Goal: Information Seeking & Learning: Learn about a topic

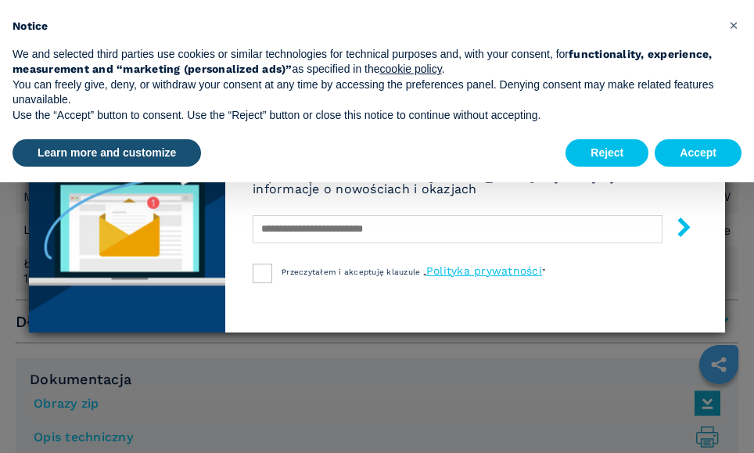
scroll to position [1016, 0]
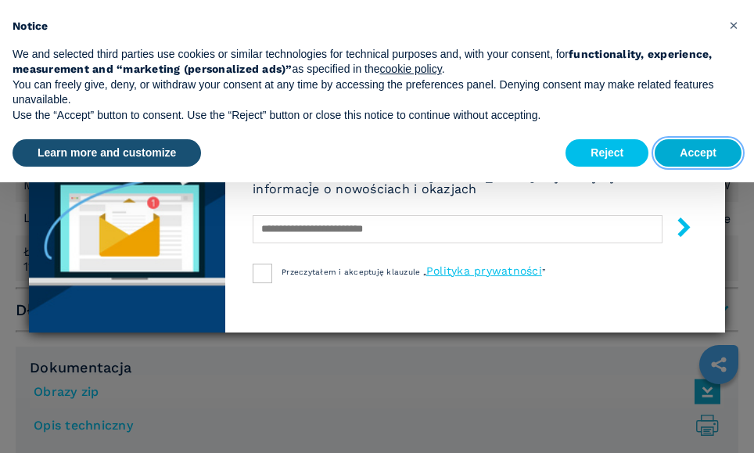
click at [698, 153] on button "Accept" at bounding box center [697, 153] width 87 height 28
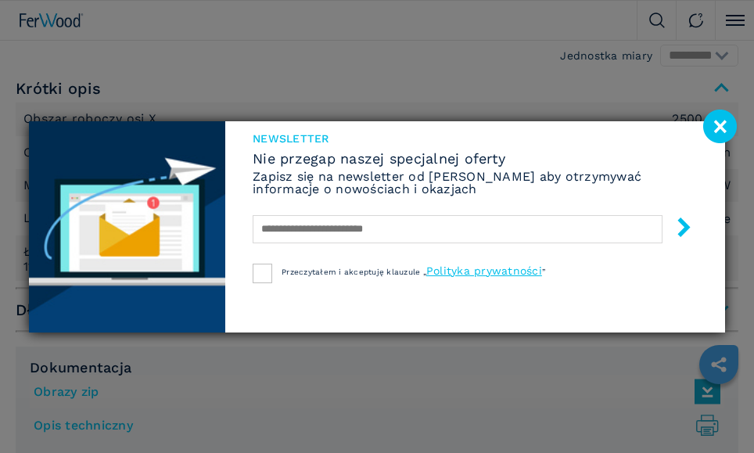
click at [725, 124] on image at bounding box center [720, 126] width 34 height 34
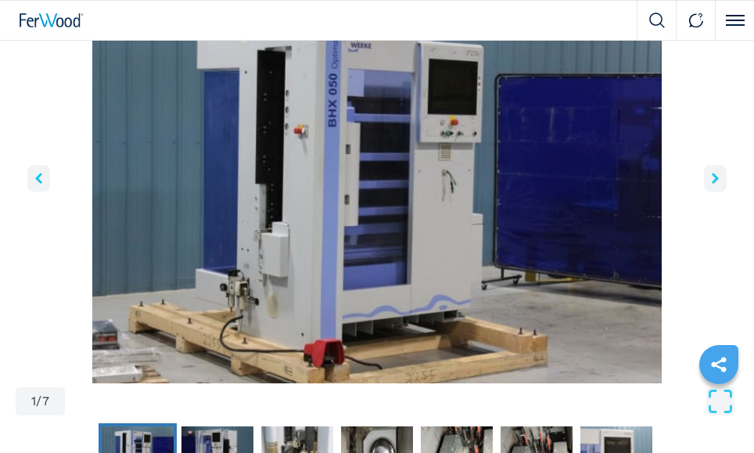
scroll to position [156, 0]
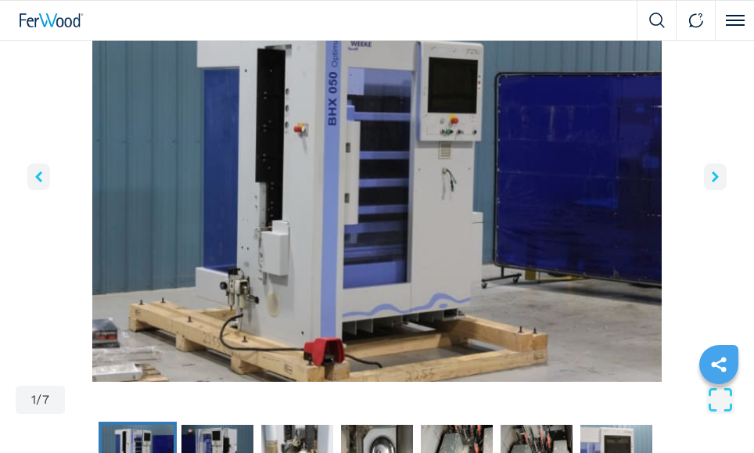
click at [714, 174] on icon "right-button" at bounding box center [714, 176] width 7 height 11
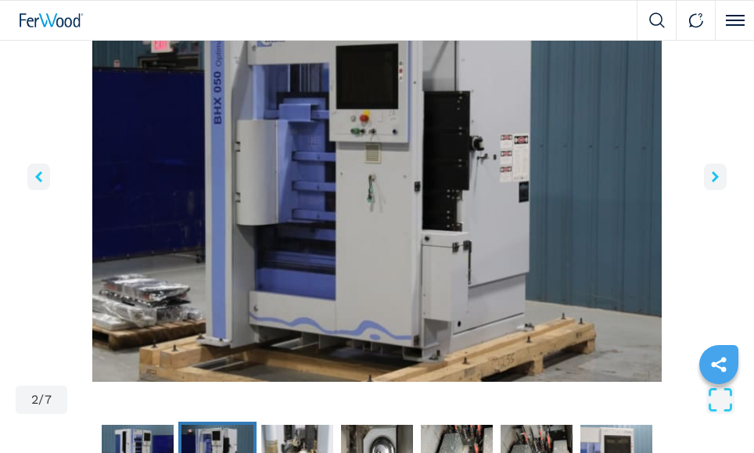
click at [714, 174] on icon "right-button" at bounding box center [714, 176] width 7 height 11
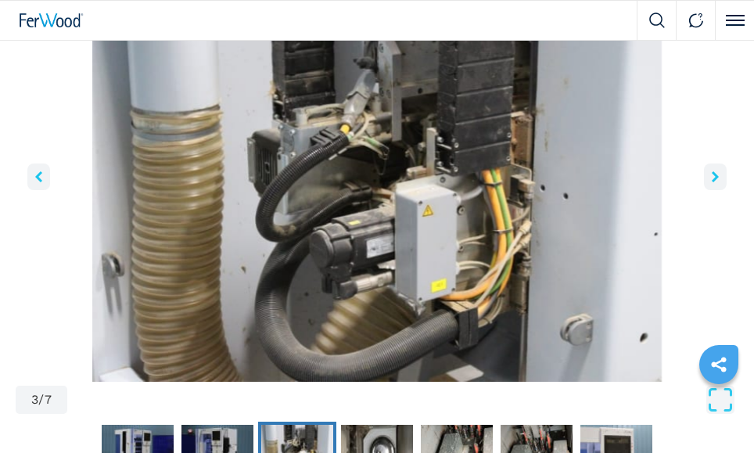
click at [715, 174] on icon "right-button" at bounding box center [714, 176] width 7 height 11
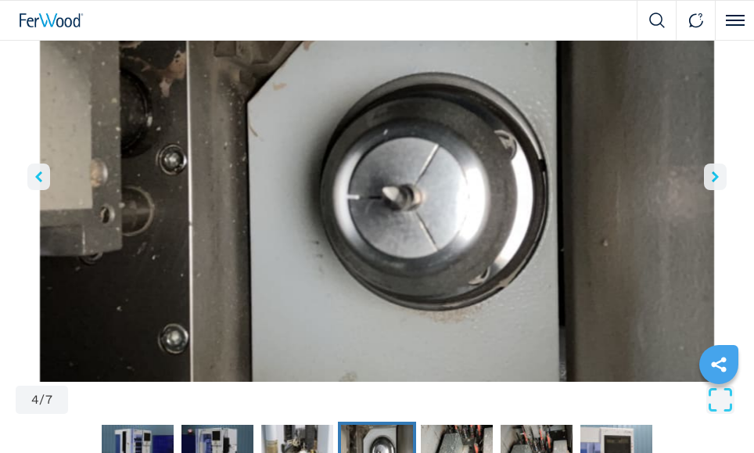
click at [715, 174] on icon "right-button" at bounding box center [714, 176] width 7 height 11
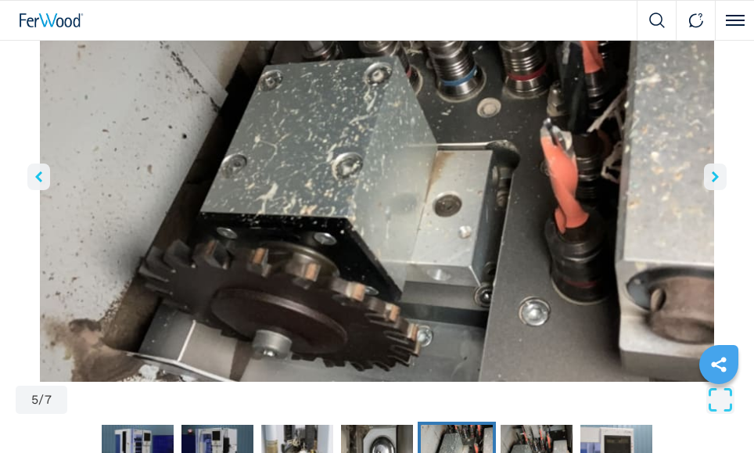
click at [715, 174] on icon "right-button" at bounding box center [714, 176] width 7 height 11
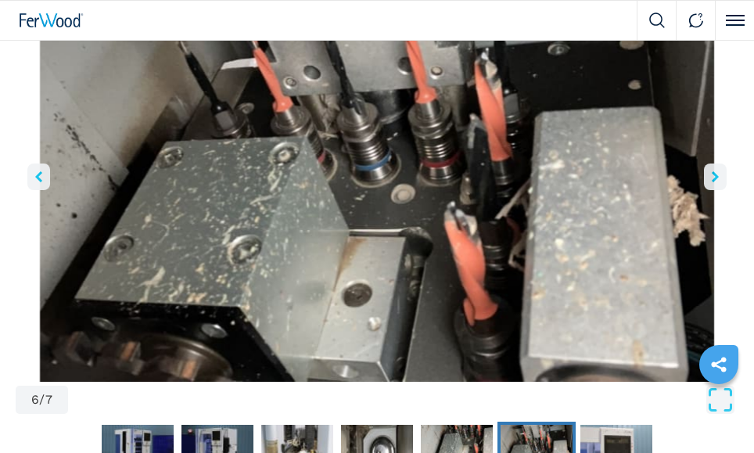
click at [715, 174] on icon "right-button" at bounding box center [714, 176] width 7 height 11
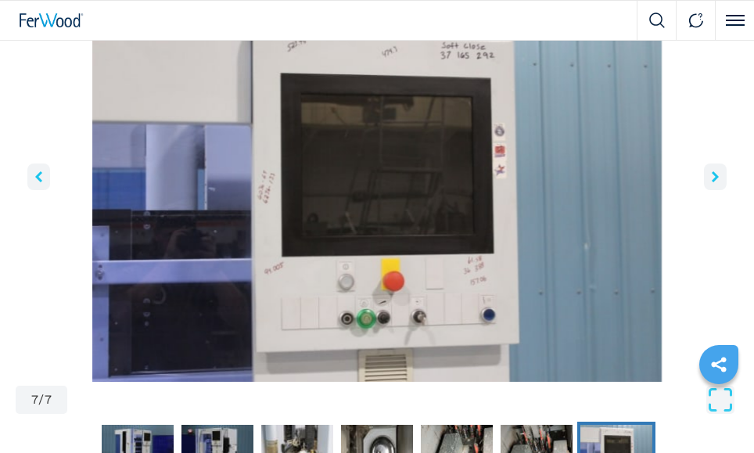
click at [715, 174] on icon "right-button" at bounding box center [714, 176] width 7 height 11
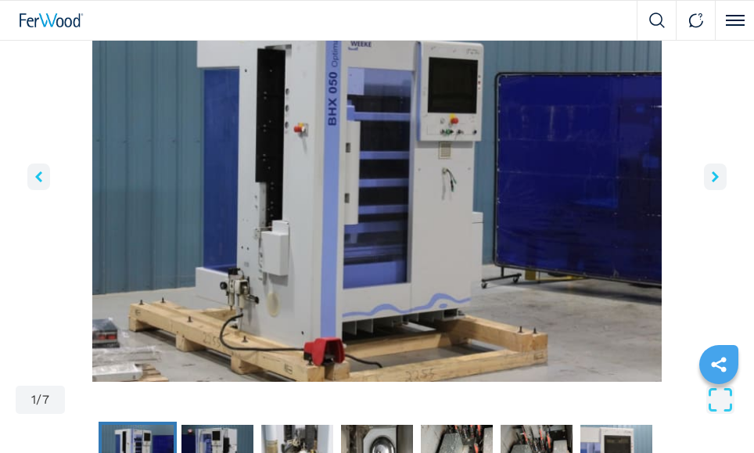
click at [715, 174] on icon "right-button" at bounding box center [714, 176] width 7 height 11
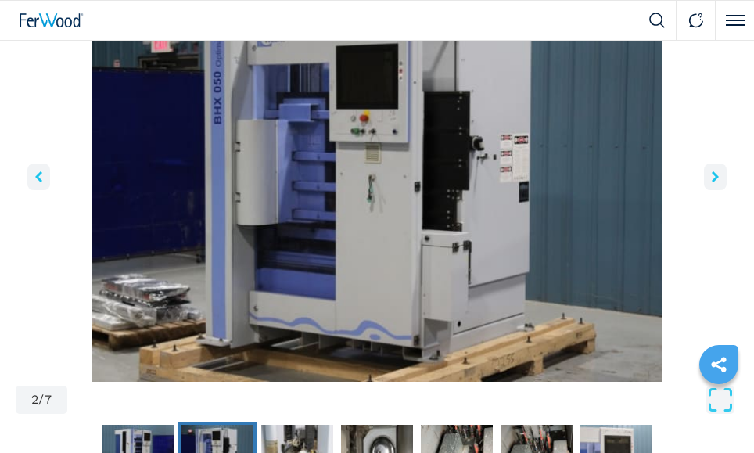
click at [715, 174] on icon "right-button" at bounding box center [714, 176] width 7 height 11
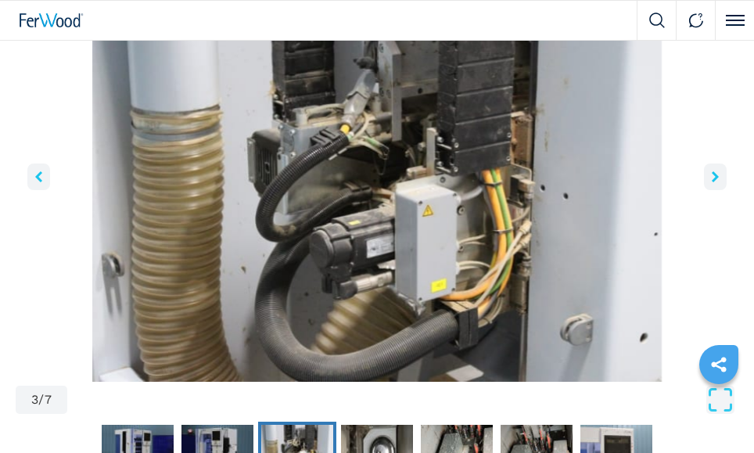
click at [715, 174] on icon "right-button" at bounding box center [714, 176] width 7 height 11
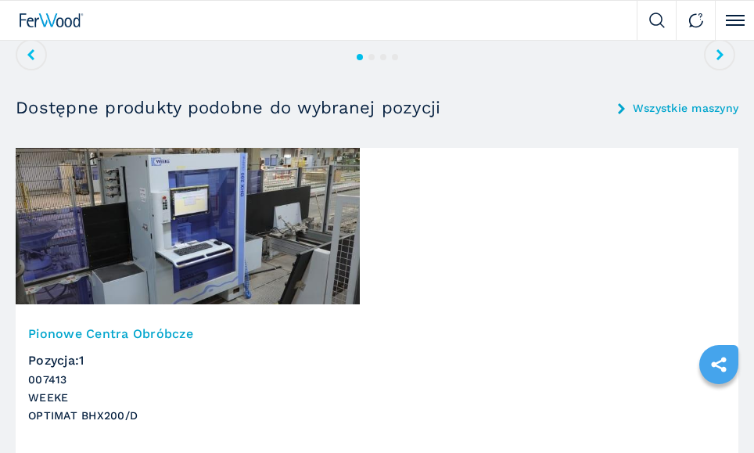
scroll to position [1798, 0]
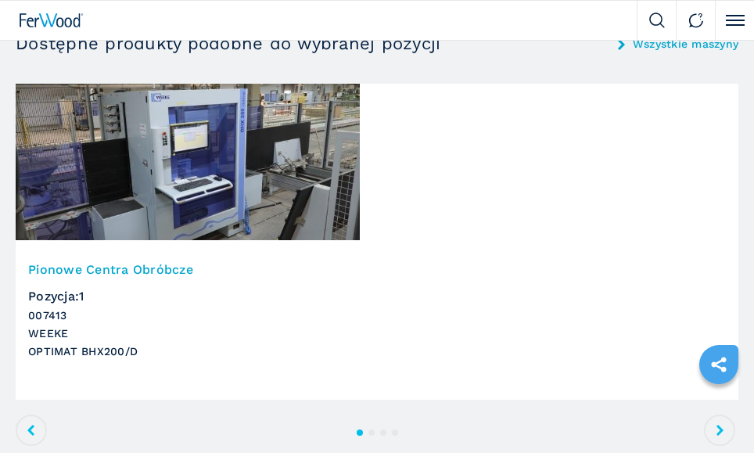
scroll to position [1835, 0]
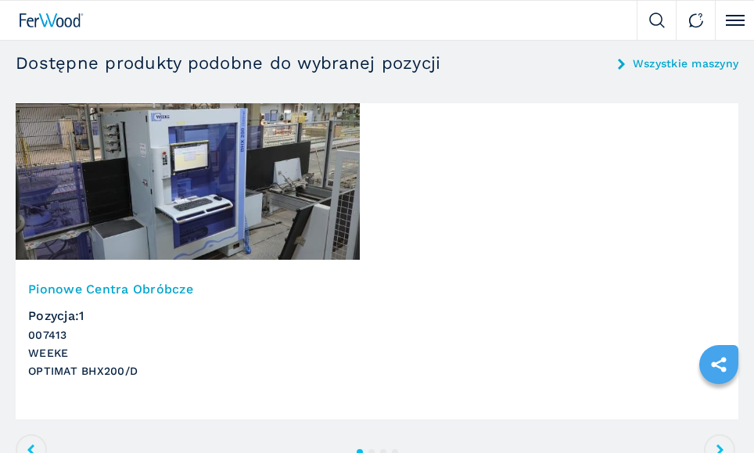
click at [662, 64] on link "Wszystkie maszyny" at bounding box center [685, 63] width 106 height 11
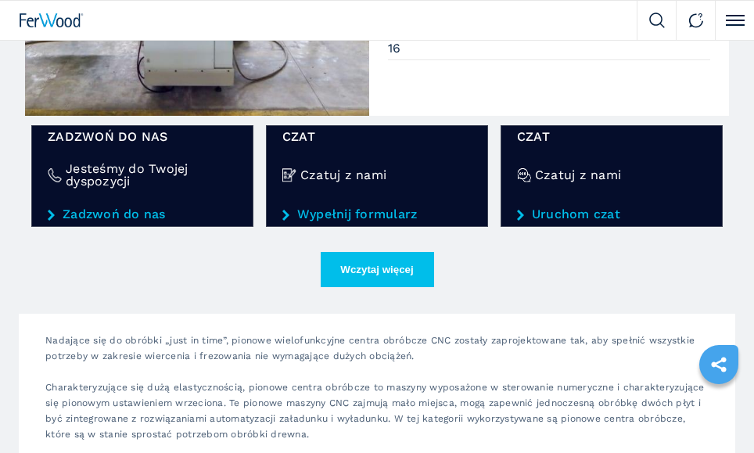
scroll to position [2501, 0]
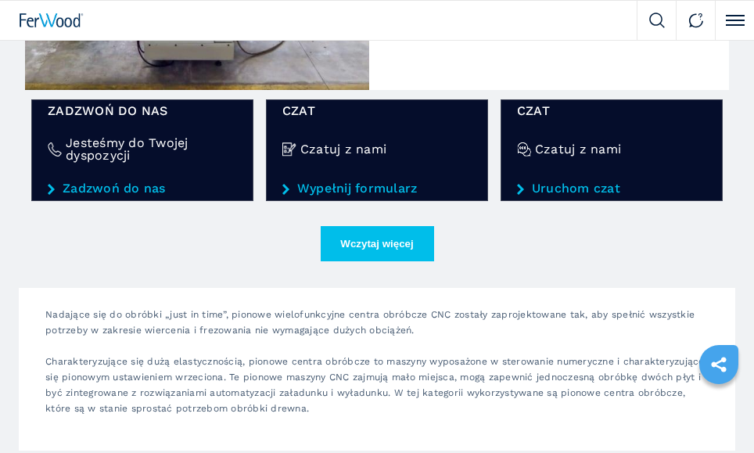
click at [389, 242] on button "Wczytaj więcej" at bounding box center [376, 243] width 113 height 35
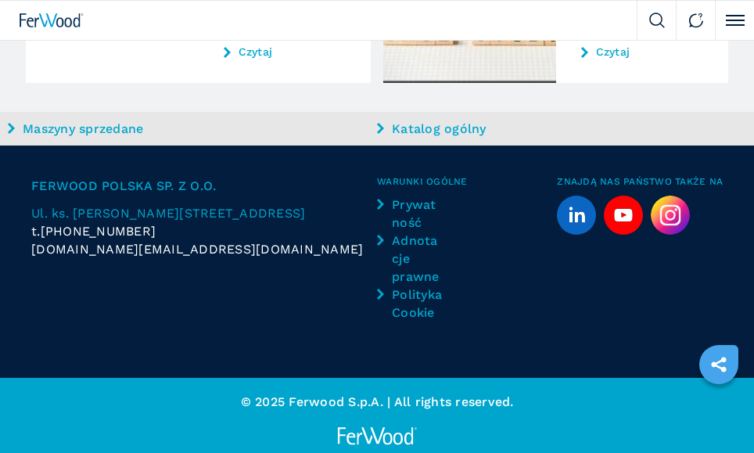
scroll to position [3625, 0]
